Goal: Find specific page/section: Find specific page/section

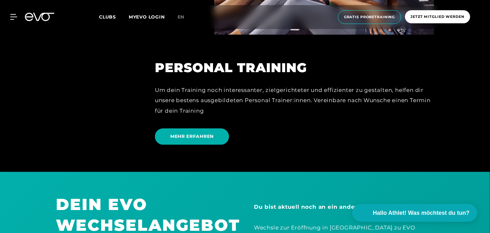
scroll to position [1886, 0]
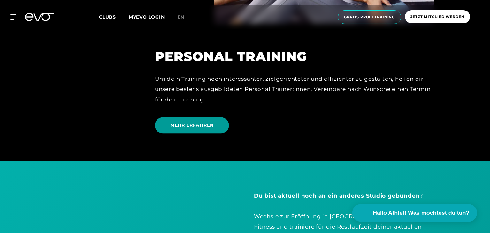
click at [198, 126] on span "MEHR ERFAHREN" at bounding box center [192, 125] width 74 height 16
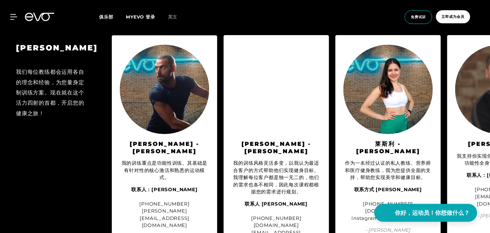
scroll to position [607, 0]
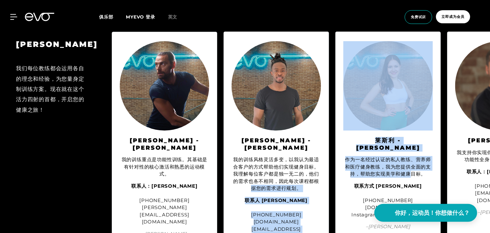
drag, startPoint x: 408, startPoint y: 171, endPoint x: 330, endPoint y: 173, distance: 78.6
click at [329, 173] on div "[PERSON_NAME] 我们每位教练都会运用各自的理念和经验，为您量身定制训练方案。现在就在这个活力四射的首都，开启您的健康之旅！ [PERSON_NAM…" at bounding box center [245, 163] width 490 height 274
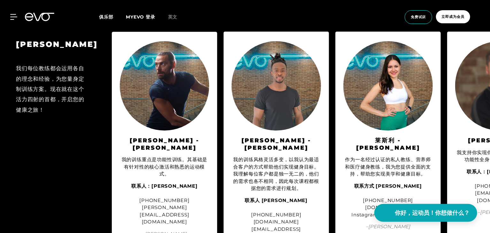
click at [93, 136] on div "[PERSON_NAME] 我们每位教练都会运用各自的理念和经验，为您量身定制训练方案。现在就在这个活力四射的首都，开启您的健康之旅！" at bounding box center [52, 162] width 105 height 261
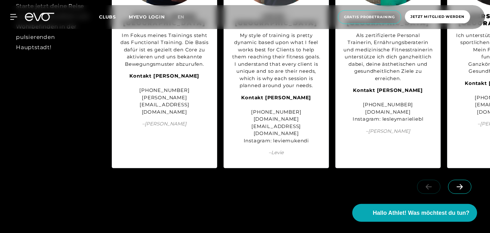
scroll to position [786, 0]
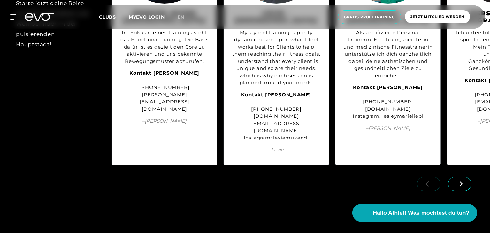
click at [450, 177] on span at bounding box center [459, 184] width 23 height 14
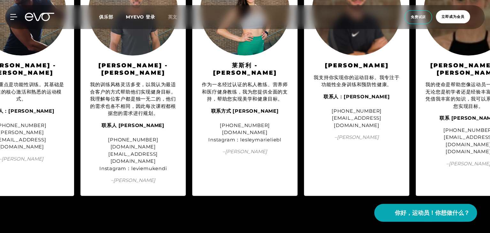
scroll to position [703, 0]
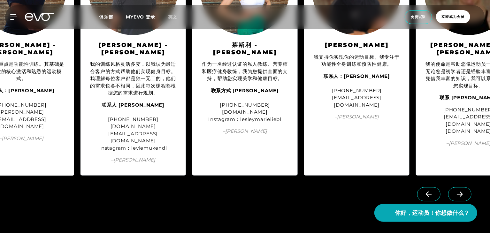
click at [453, 187] on span at bounding box center [459, 194] width 23 height 14
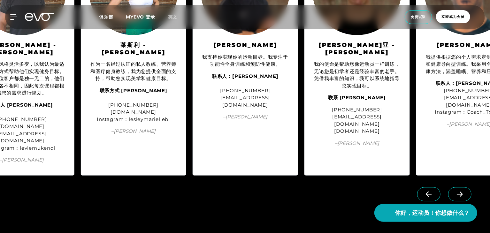
click at [453, 187] on span at bounding box center [459, 194] width 23 height 14
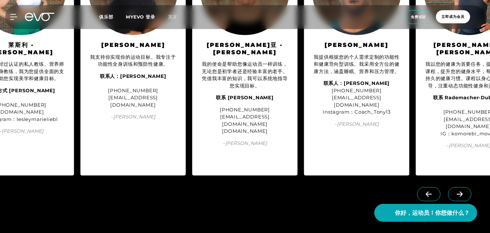
click at [453, 187] on span at bounding box center [459, 194] width 23 height 14
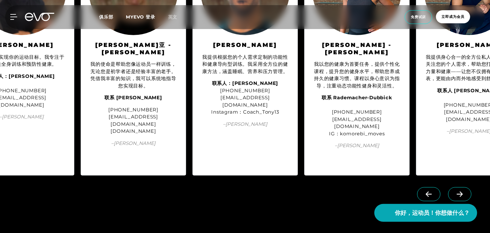
click at [461, 187] on span at bounding box center [459, 194] width 23 height 14
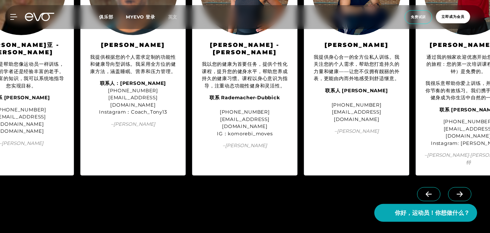
click at [461, 192] on icon at bounding box center [460, 194] width 6 height 5
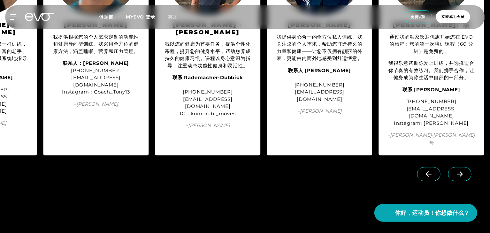
scroll to position [735, 0]
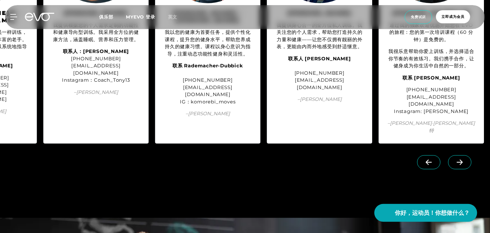
click at [436, 155] on span at bounding box center [428, 162] width 23 height 14
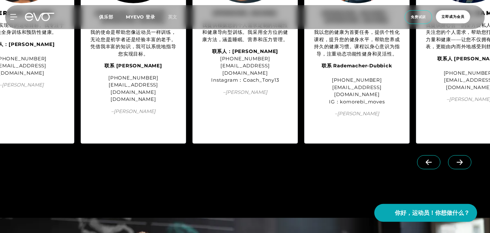
click at [436, 155] on span at bounding box center [428, 162] width 23 height 14
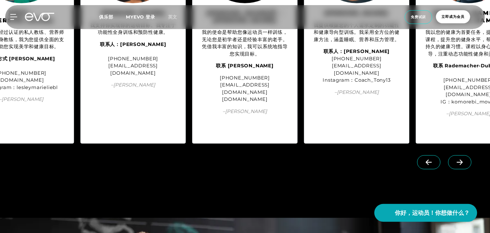
click at [436, 155] on span at bounding box center [428, 162] width 23 height 14
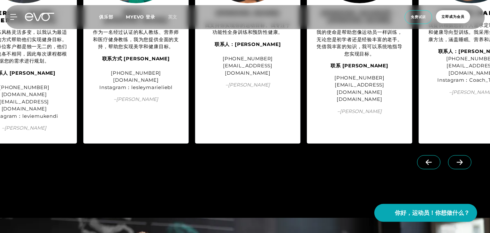
click at [436, 155] on span at bounding box center [428, 162] width 23 height 14
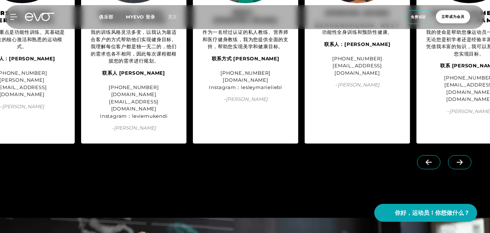
click at [436, 155] on span at bounding box center [428, 162] width 23 height 14
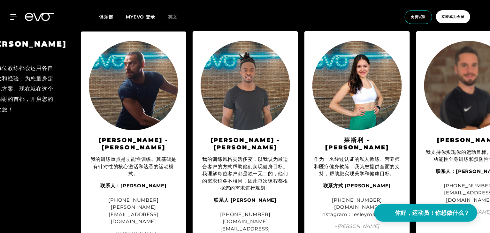
scroll to position [607, 0]
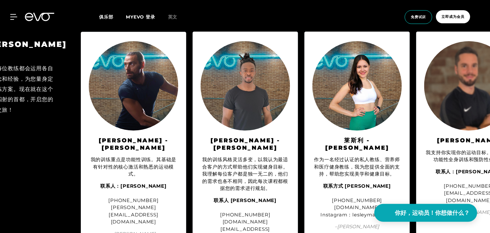
click at [143, 104] on img at bounding box center [133, 86] width 89 height 89
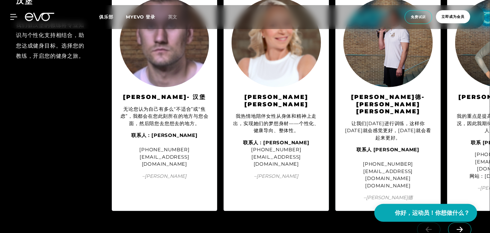
scroll to position [1214, 0]
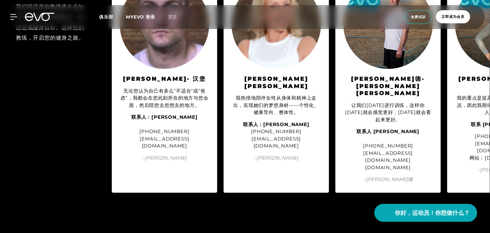
click at [458, 205] on span at bounding box center [459, 212] width 23 height 14
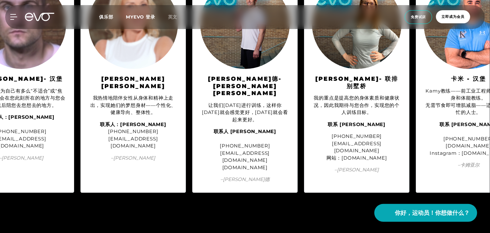
click at [458, 205] on span at bounding box center [459, 212] width 23 height 14
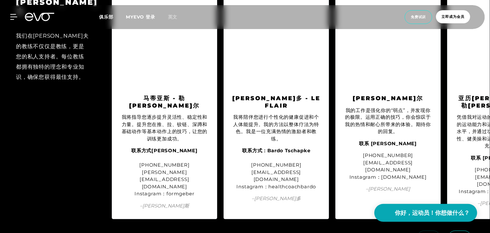
scroll to position [1726, 0]
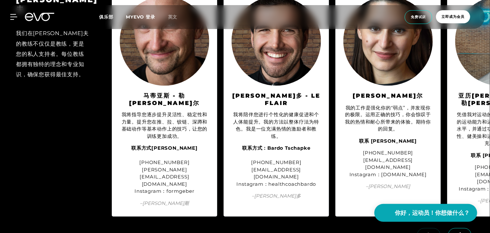
click at [465, 233] on icon at bounding box center [459, 236] width 11 height 6
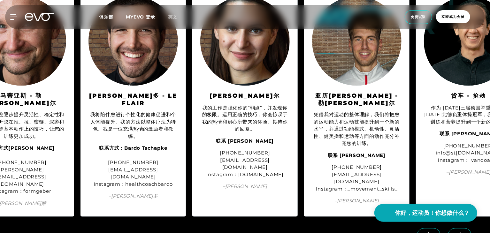
click at [469, 229] on span at bounding box center [459, 236] width 23 height 14
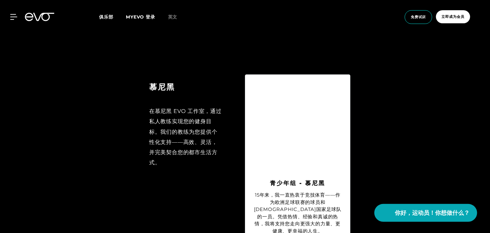
scroll to position [2173, 0]
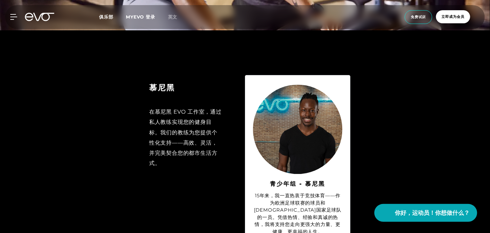
click at [412, 92] on div "慕尼黑 在慕尼黑 EVO 工作室，通过私人教练实现您的健身目标。我们的教练为您提供个性化支持——高效、灵活，并完美契合您的都市生活方式。 青少年组 - 慕尼黑…" at bounding box center [245, 189] width 490 height 241
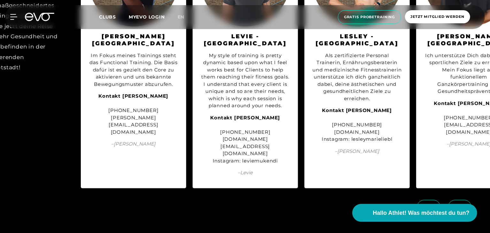
scroll to position [783, 0]
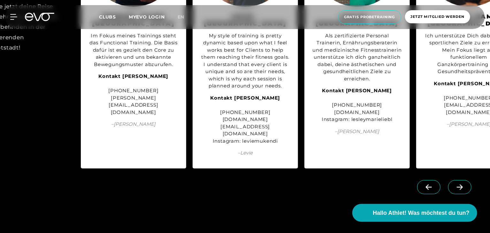
click at [468, 180] on span at bounding box center [459, 187] width 23 height 14
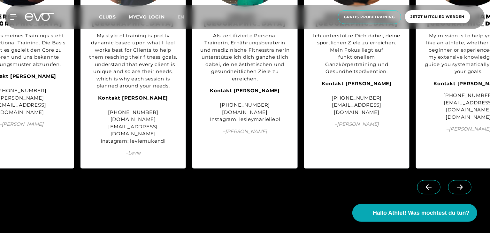
click at [468, 180] on span at bounding box center [459, 187] width 23 height 14
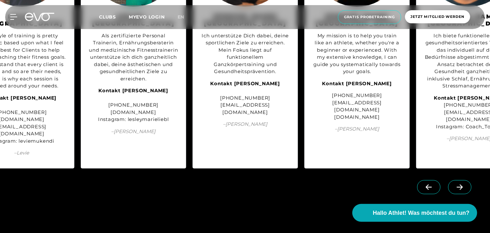
click at [468, 180] on span at bounding box center [459, 187] width 23 height 14
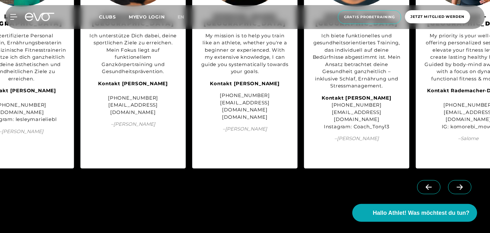
click at [468, 180] on span at bounding box center [459, 187] width 23 height 14
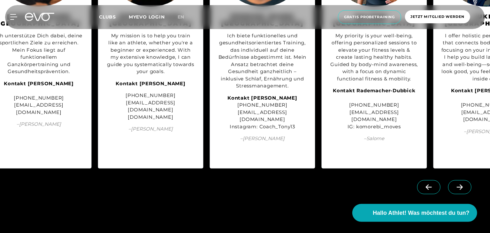
click at [468, 180] on span at bounding box center [459, 187] width 23 height 14
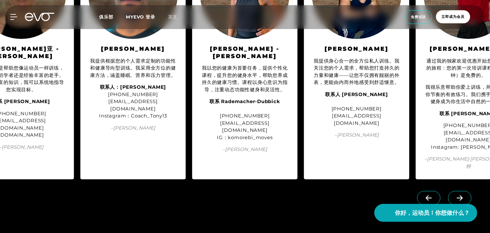
scroll to position [700, 0]
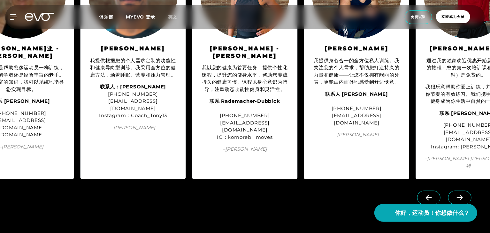
click at [465, 195] on icon at bounding box center [459, 198] width 11 height 6
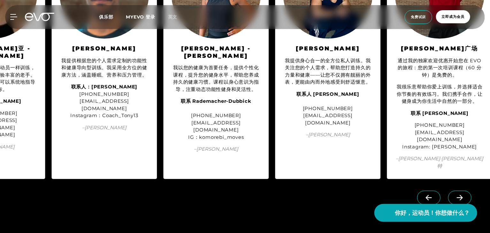
scroll to position [0, 628]
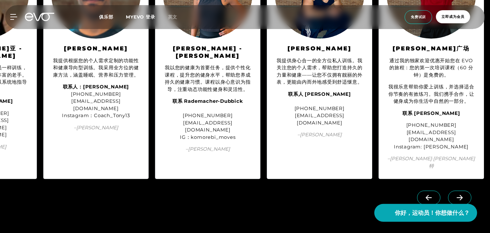
click at [432, 195] on icon at bounding box center [428, 198] width 11 height 6
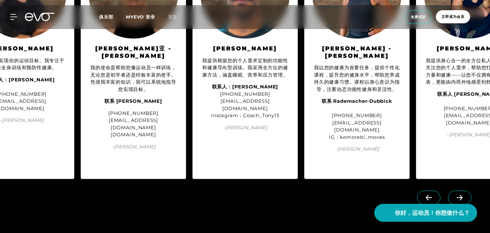
click at [432, 195] on icon at bounding box center [428, 198] width 11 height 6
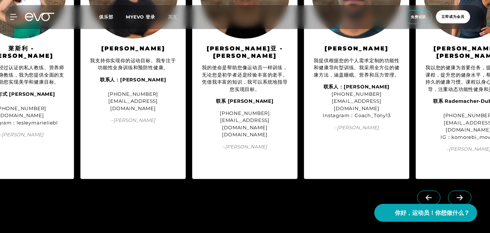
click at [432, 195] on icon at bounding box center [428, 198] width 11 height 6
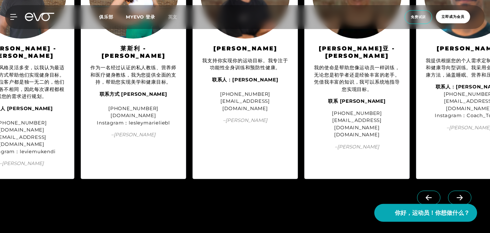
click at [432, 195] on icon at bounding box center [428, 198] width 11 height 6
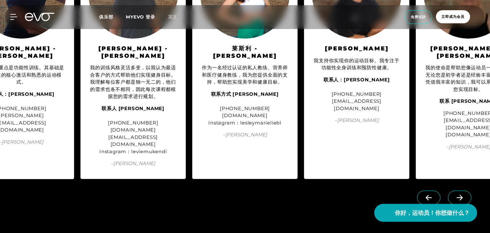
click at [432, 195] on icon at bounding box center [428, 198] width 11 height 6
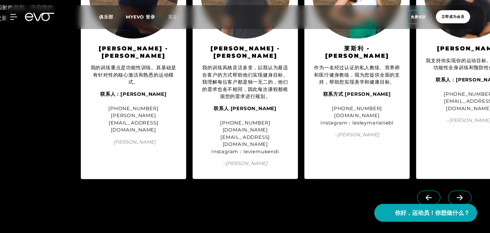
click at [432, 195] on icon at bounding box center [428, 198] width 11 height 6
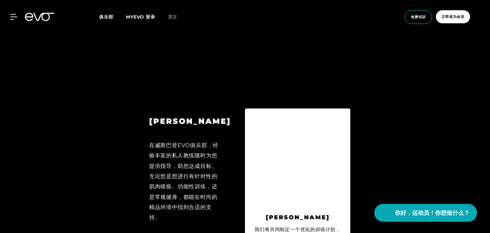
scroll to position [2634, 0]
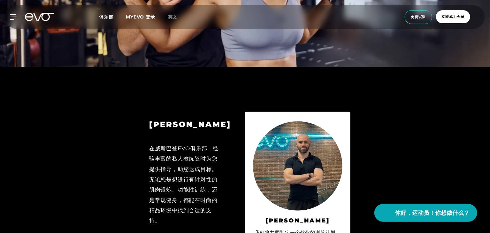
click at [101, 18] on font "俱乐部" at bounding box center [106, 17] width 14 height 6
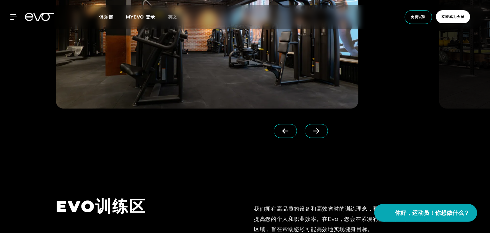
scroll to position [2013, 0]
